Goal: Task Accomplishment & Management: Manage account settings

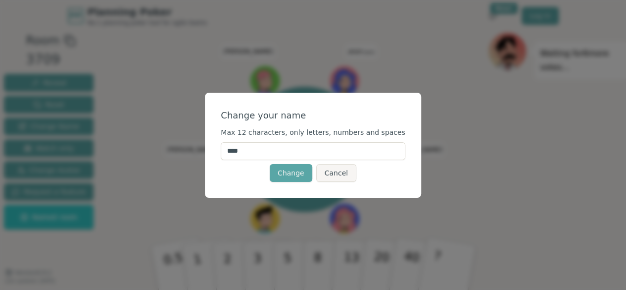
drag, startPoint x: 271, startPoint y: 150, endPoint x: 221, endPoint y: 152, distance: 50.1
click at [221, 152] on div "Change your name Max 12 characters, only letters, numbers and spaces **** Chang…" at bounding box center [313, 145] width 216 height 105
type input "***"
click at [292, 176] on button "Change" at bounding box center [291, 173] width 43 height 18
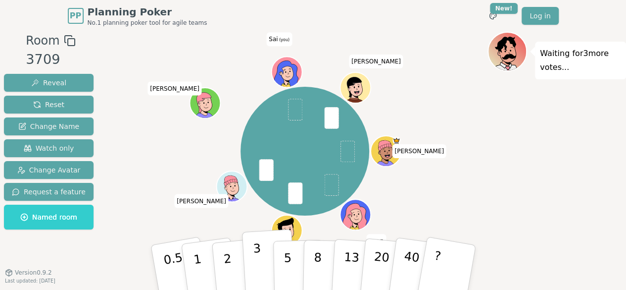
click at [256, 267] on p "3" at bounding box center [257, 268] width 11 height 54
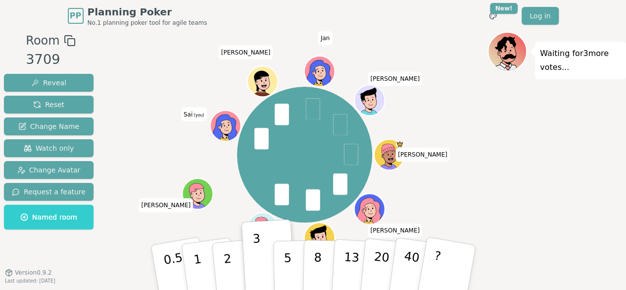
scroll to position [14, 0]
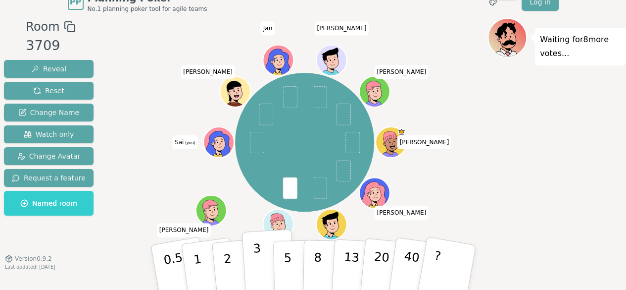
click at [250, 265] on button "3" at bounding box center [269, 267] width 54 height 77
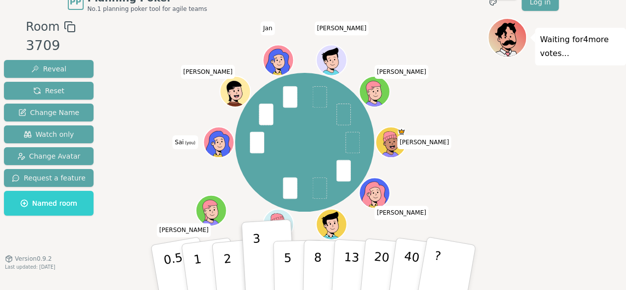
click at [481, 182] on div "[PERSON_NAME] [PERSON_NAME] Sai (you) [PERSON_NAME] [PERSON_NAME]" at bounding box center [305, 142] width 366 height 213
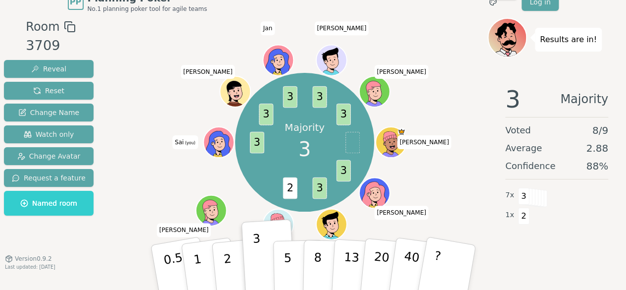
click at [151, 174] on div "Majority 3 3 3 2 3 3 3 3 3 [PERSON_NAME] [PERSON_NAME] Sai (you) [PERSON_NAME] …" at bounding box center [305, 142] width 366 height 213
click at [213, 146] on icon at bounding box center [220, 147] width 15 height 5
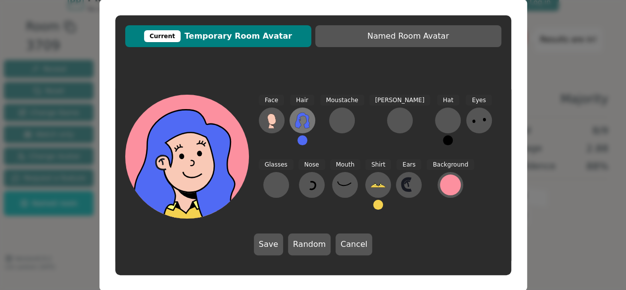
click at [299, 117] on icon at bounding box center [302, 120] width 14 height 16
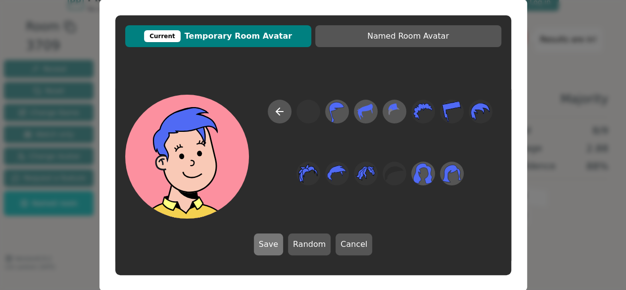
click at [268, 248] on button "Save" at bounding box center [268, 244] width 29 height 22
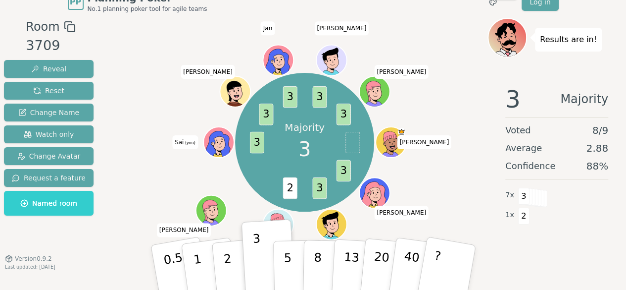
click at [224, 145] on icon at bounding box center [220, 147] width 15 height 5
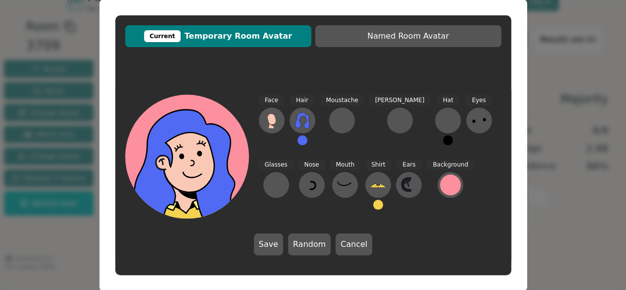
click at [290, 127] on div "Hair" at bounding box center [303, 124] width 26 height 59
click at [304, 120] on icon at bounding box center [303, 120] width 16 height 16
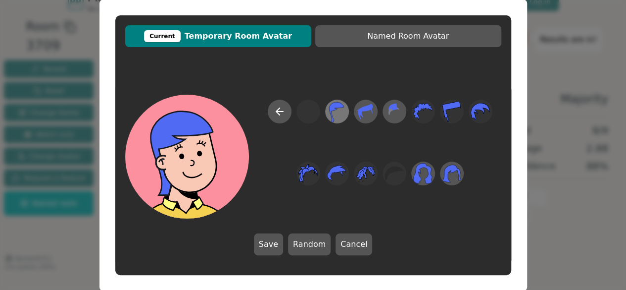
click at [331, 112] on icon at bounding box center [336, 111] width 15 height 20
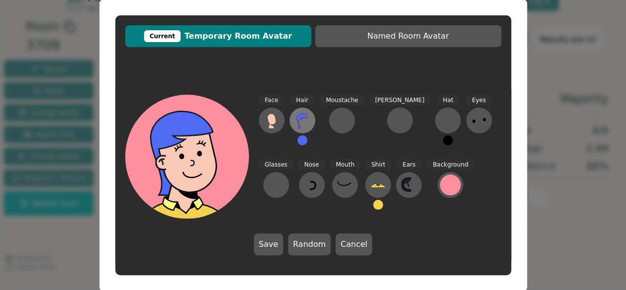
click at [301, 112] on button at bounding box center [303, 120] width 26 height 26
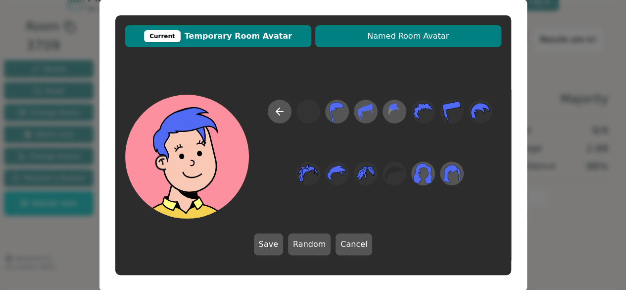
click at [403, 34] on span "Named Room Avatar" at bounding box center [408, 36] width 176 height 12
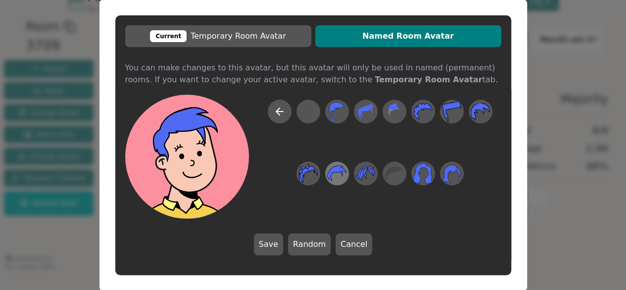
click at [338, 173] on icon at bounding box center [336, 173] width 19 height 22
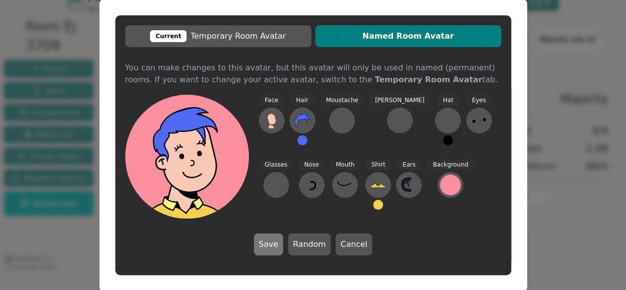
click at [263, 250] on button "Save" at bounding box center [268, 244] width 29 height 22
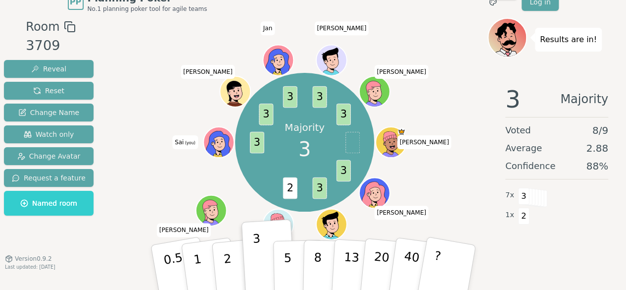
click at [215, 145] on icon at bounding box center [220, 147] width 15 height 5
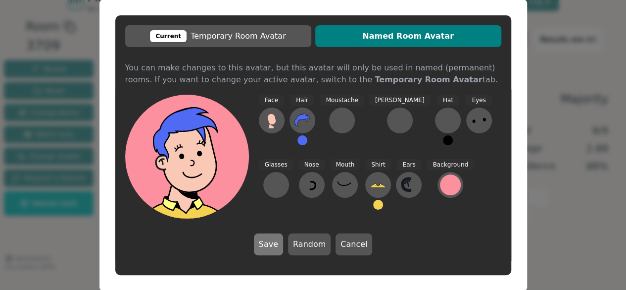
click at [266, 245] on button "Save" at bounding box center [268, 244] width 29 height 22
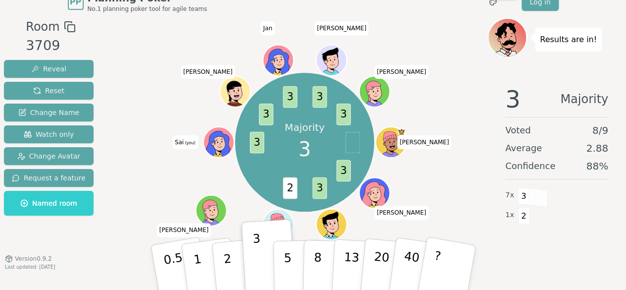
click at [170, 174] on div "Majority 3 3 3 2 3 3 3 3 3 [PERSON_NAME] [PERSON_NAME] Sai (you) [PERSON_NAME] …" at bounding box center [305, 142] width 366 height 213
